Goal: Task Accomplishment & Management: Use online tool/utility

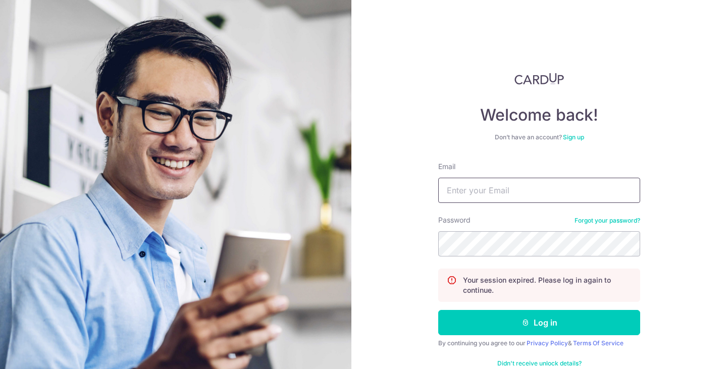
click at [471, 193] on input "Email" at bounding box center [539, 190] width 202 height 25
type input "[EMAIL_ADDRESS][DOMAIN_NAME]"
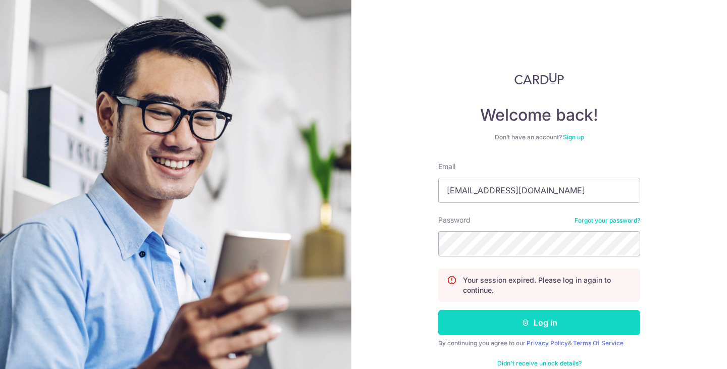
click at [515, 323] on button "Log in" at bounding box center [539, 322] width 202 height 25
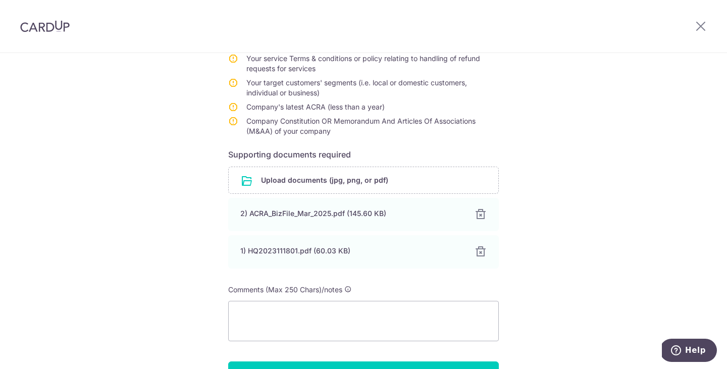
scroll to position [259, 0]
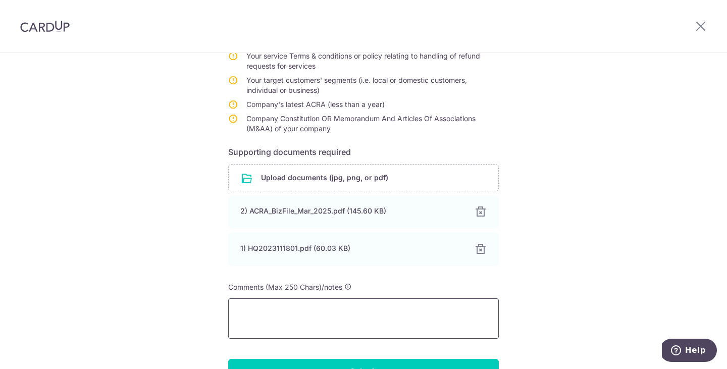
click at [333, 322] on textarea at bounding box center [363, 318] width 271 height 40
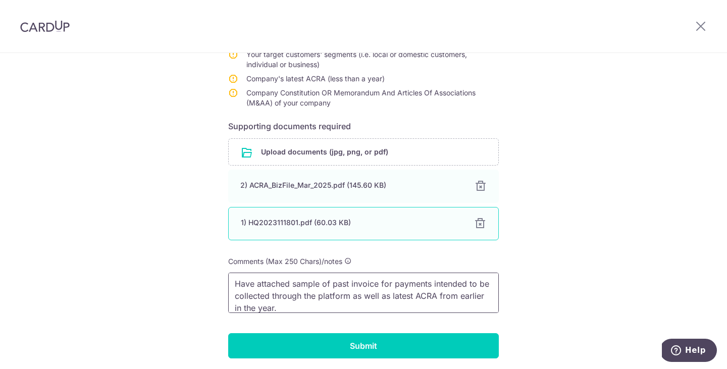
scroll to position [321, 0]
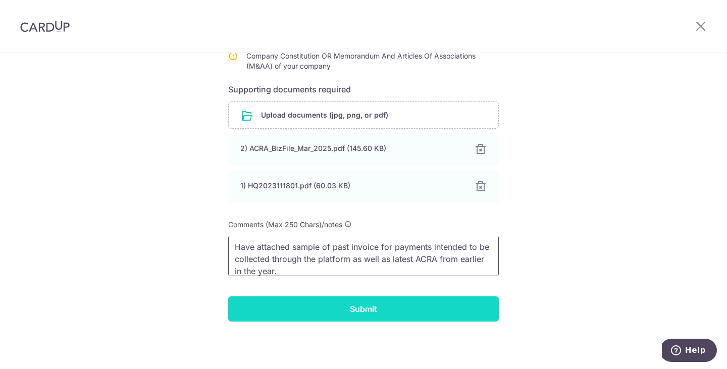
type textarea "Have attached sample of past invoice for payments intended to be collected thro…"
click at [367, 315] on input "Submit" at bounding box center [363, 308] width 271 height 25
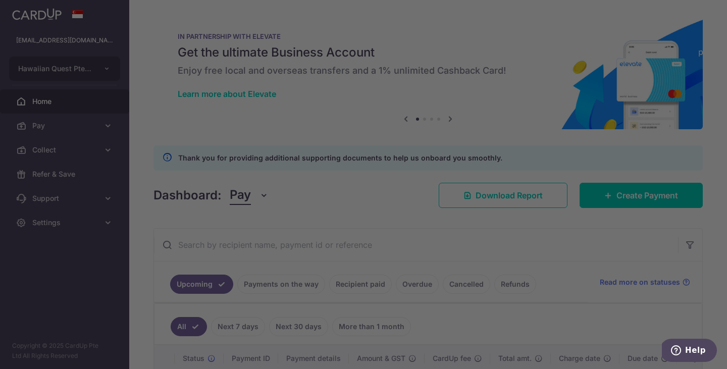
click at [107, 150] on div at bounding box center [367, 186] width 734 height 373
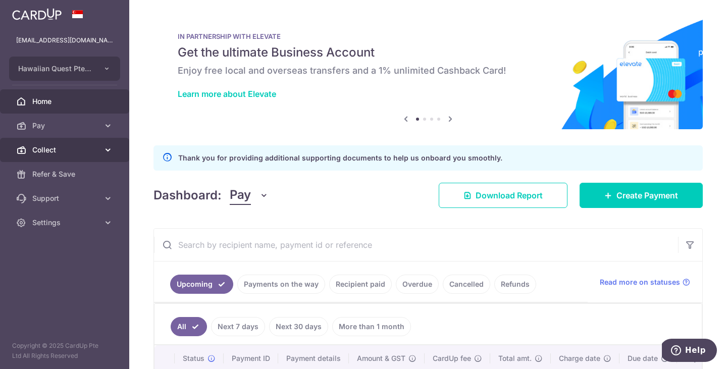
click at [112, 150] on icon at bounding box center [108, 150] width 10 height 10
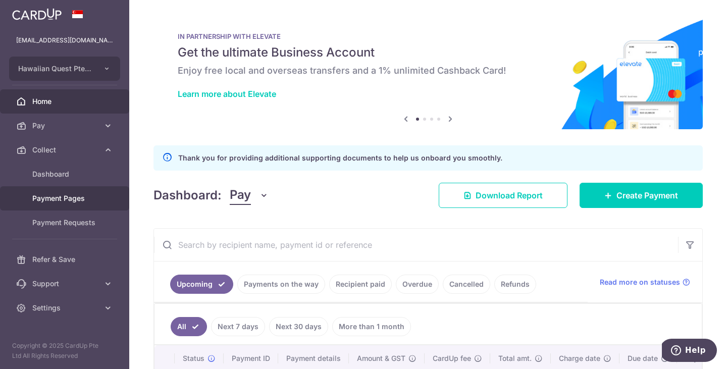
click at [78, 204] on link "Payment Pages" at bounding box center [64, 198] width 129 height 24
